Goal: Task Accomplishment & Management: Manage account settings

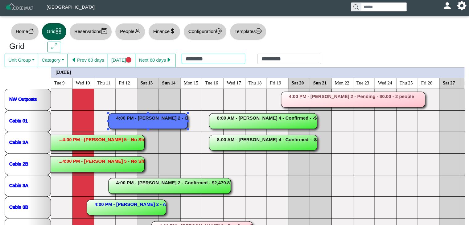
click at [201, 59] on div "******** *********" at bounding box center [252, 61] width 152 height 14
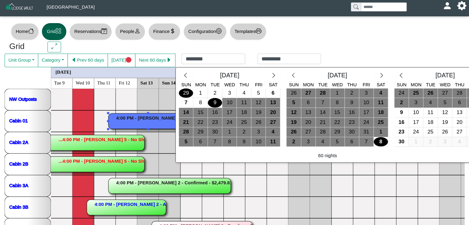
click at [187, 94] on div "29" at bounding box center [186, 94] width 14 height 10
type input "*********"
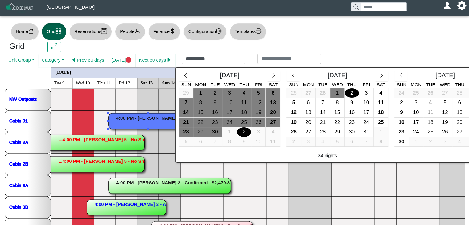
click at [245, 129] on div "2" at bounding box center [244, 132] width 14 height 10
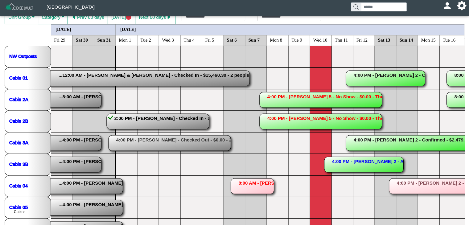
scroll to position [135, 0]
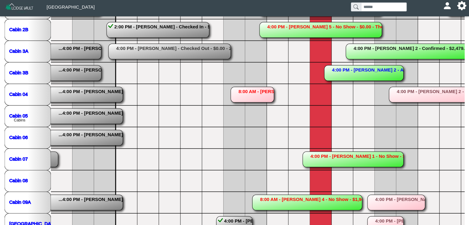
click at [241, 92] on rect at bounding box center [252, 94] width 43 height 15
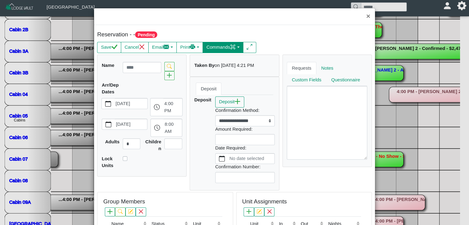
click at [217, 49] on button "Commands" at bounding box center [223, 47] width 41 height 11
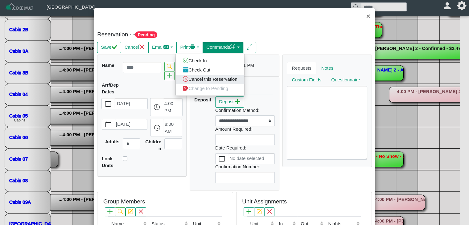
click at [217, 80] on link "Cancel this Reservation" at bounding box center [210, 79] width 69 height 9
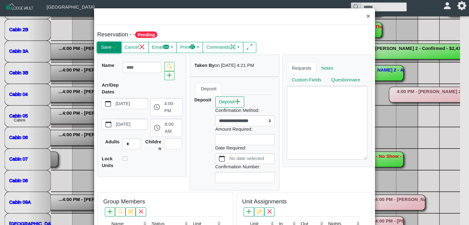
click at [108, 50] on button "Save" at bounding box center [109, 47] width 24 height 11
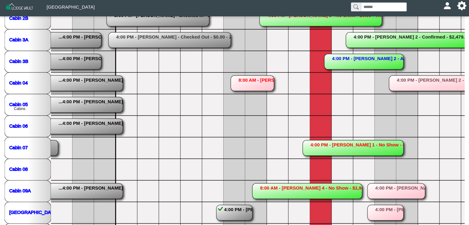
scroll to position [170, 0]
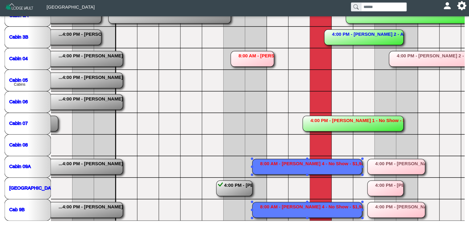
click at [289, 168] on rect at bounding box center [307, 166] width 110 height 15
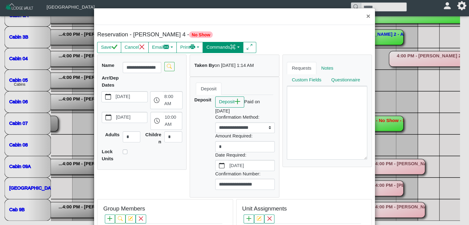
click at [231, 48] on button "Commands" at bounding box center [223, 47] width 41 height 11
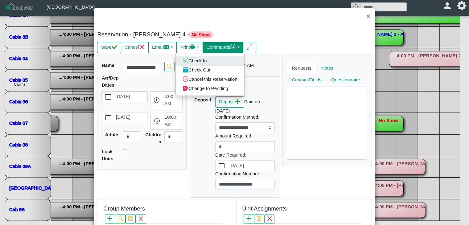
click at [214, 63] on link "Check In" at bounding box center [210, 60] width 69 height 9
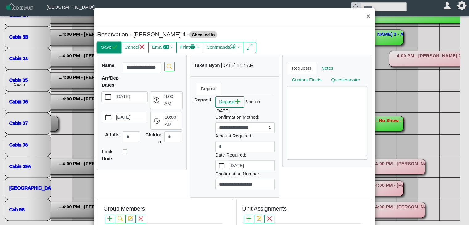
click at [104, 45] on button "Save" at bounding box center [109, 47] width 24 height 11
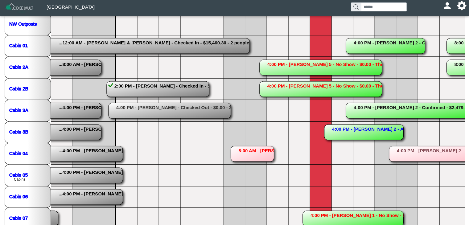
scroll to position [73, 0]
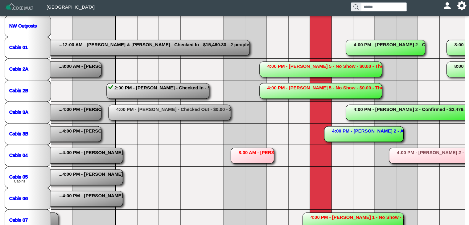
click at [297, 89] on rect at bounding box center [321, 90] width 123 height 15
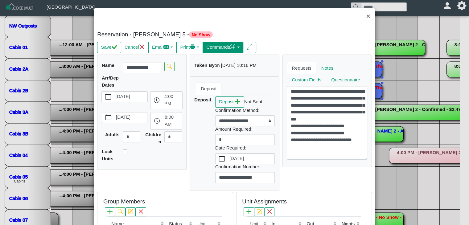
click at [233, 47] on icon "command" at bounding box center [233, 46] width 5 height 5
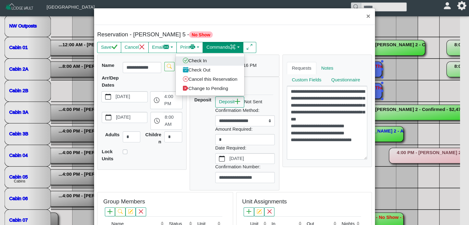
click at [225, 65] on link "Check In" at bounding box center [210, 60] width 69 height 9
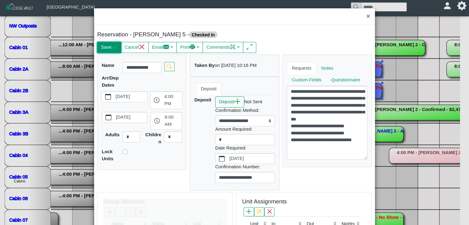
click at [101, 47] on button "Save" at bounding box center [109, 47] width 24 height 11
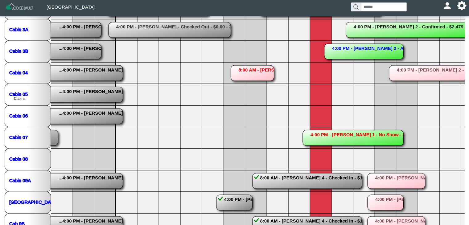
scroll to position [156, 0]
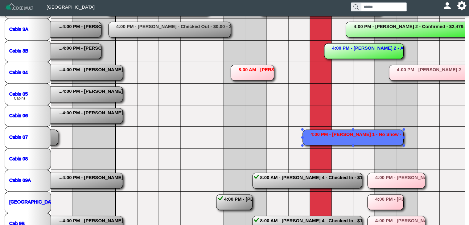
click at [353, 141] on rect at bounding box center [353, 137] width 101 height 15
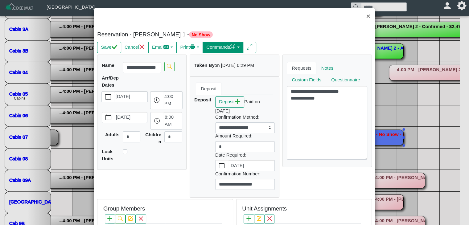
click at [228, 44] on button "Commands" at bounding box center [223, 47] width 41 height 11
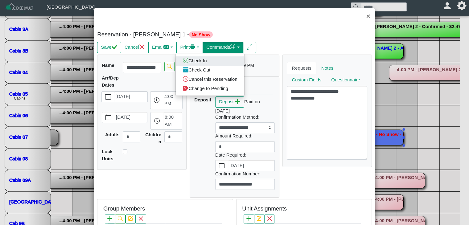
drag, startPoint x: 200, startPoint y: 58, endPoint x: 195, endPoint y: 61, distance: 5.9
click at [200, 59] on link "Check In" at bounding box center [210, 60] width 69 height 9
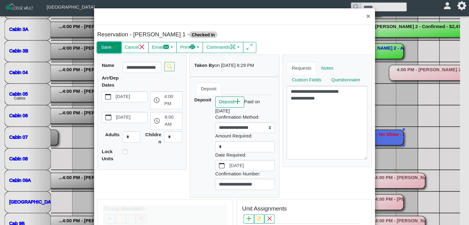
click at [101, 44] on button "Save" at bounding box center [109, 47] width 24 height 11
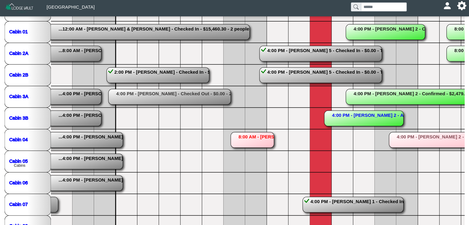
scroll to position [89, 0]
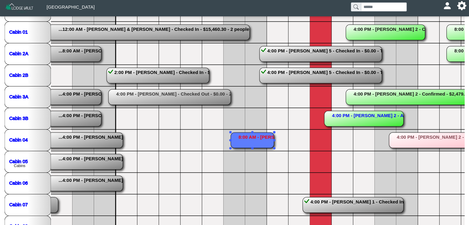
click at [266, 139] on rect at bounding box center [252, 140] width 43 height 15
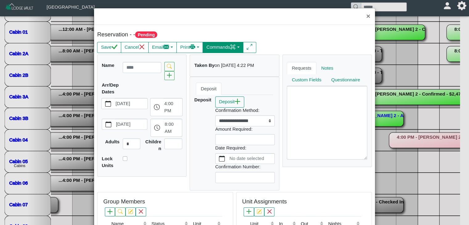
click at [228, 48] on button "Commands" at bounding box center [223, 47] width 41 height 11
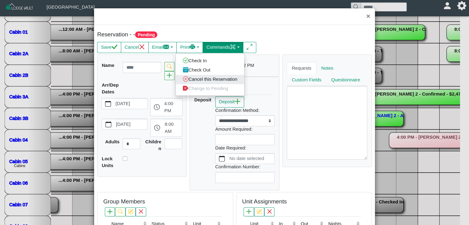
click at [211, 78] on link "Cancel this Reservation" at bounding box center [210, 79] width 69 height 9
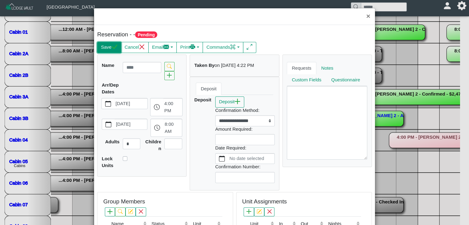
click at [105, 48] on button "Save" at bounding box center [109, 47] width 24 height 11
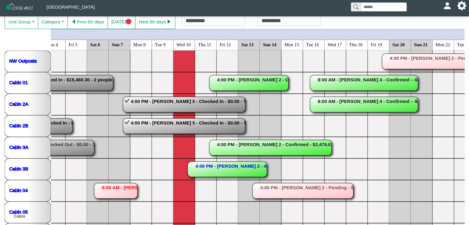
scroll to position [30, 0]
